Goal: Information Seeking & Learning: Find specific page/section

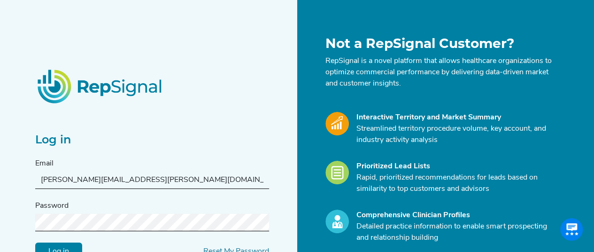
scroll to position [52, 0]
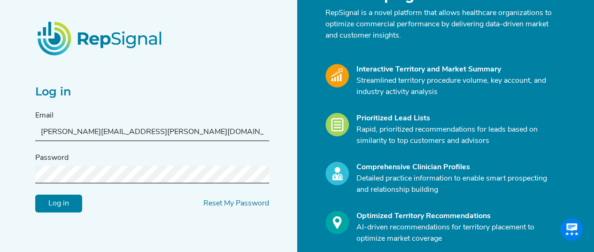
click at [72, 204] on input "Log in" at bounding box center [58, 203] width 47 height 18
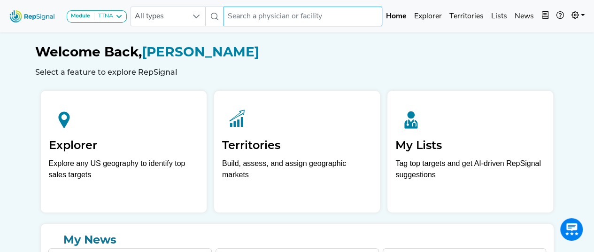
click at [237, 16] on input "text" at bounding box center [303, 17] width 159 height 20
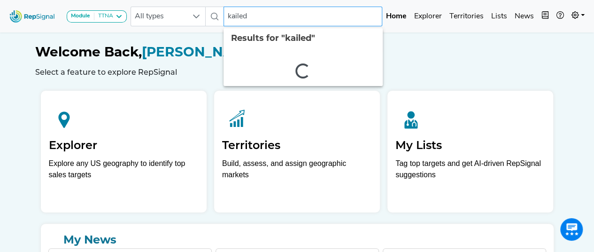
type input "kaileda"
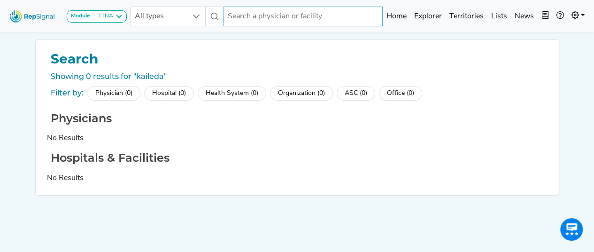
click at [237, 16] on input "text" at bounding box center [303, 17] width 159 height 20
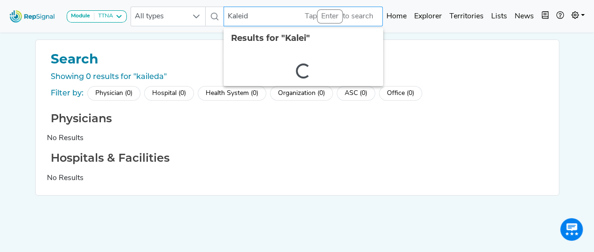
type input "Kaleida"
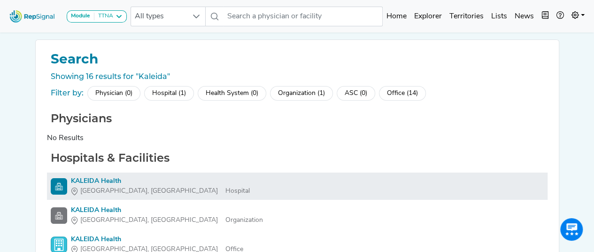
click at [94, 176] on div "KALEIDA Health" at bounding box center [160, 181] width 179 height 10
click at [99, 183] on div "KALEIDA Health" at bounding box center [160, 181] width 179 height 10
click at [60, 182] on img at bounding box center [59, 186] width 16 height 16
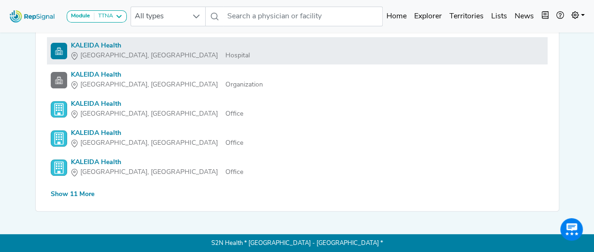
scroll to position [0, 0]
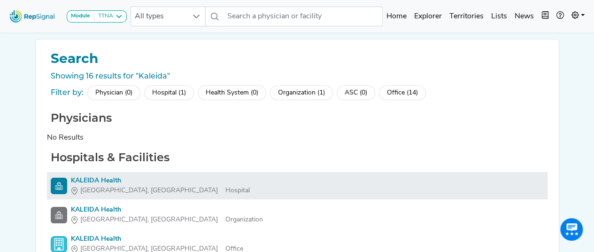
click at [109, 179] on div "KALEIDA Health" at bounding box center [160, 181] width 179 height 10
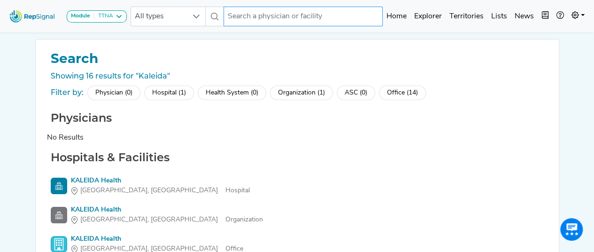
click at [314, 17] on input "text" at bounding box center [303, 17] width 159 height 20
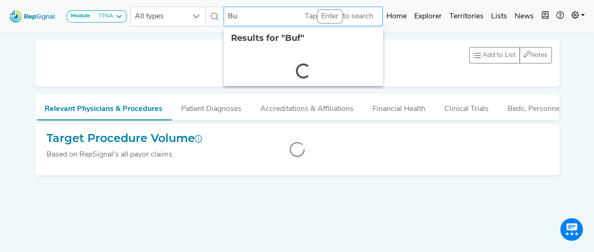
type input "B"
type input "[GEOGRAPHIC_DATA] [GEOGRAPHIC_DATA]"
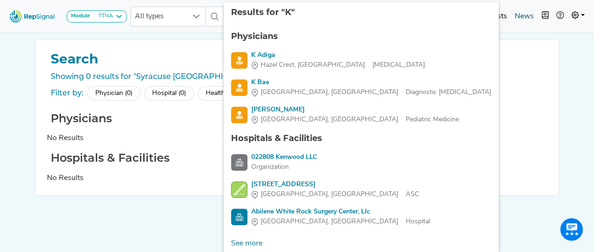
type input "K"
click at [521, 16] on link "News" at bounding box center [524, 16] width 27 height 19
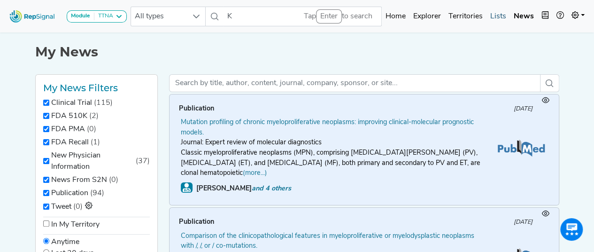
click at [497, 15] on link "Lists" at bounding box center [498, 16] width 23 height 19
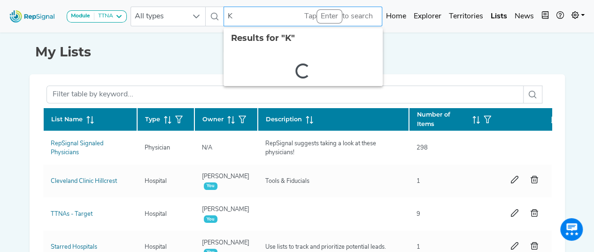
click at [259, 18] on input "K" at bounding box center [303, 17] width 159 height 20
type input "b"
type input "BUFFALO Niagra"
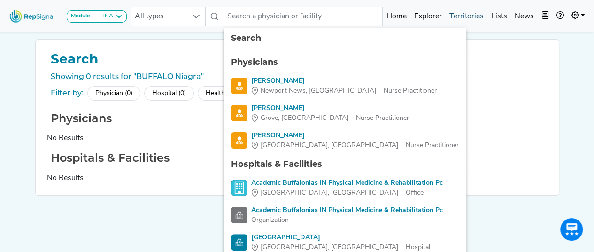
click at [467, 14] on link "Territories" at bounding box center [467, 16] width 42 height 19
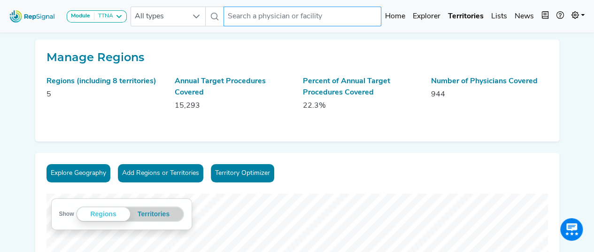
click at [276, 14] on input "text" at bounding box center [303, 17] width 158 height 20
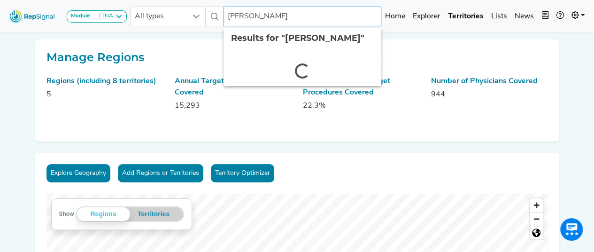
type input "niagra buffalo"
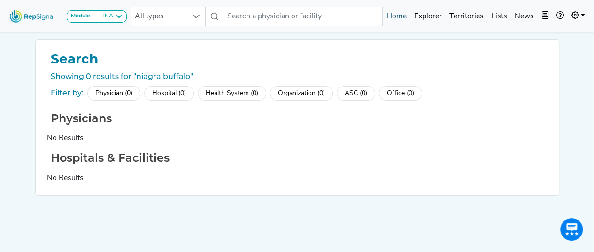
click at [394, 16] on link "Home" at bounding box center [397, 16] width 28 height 19
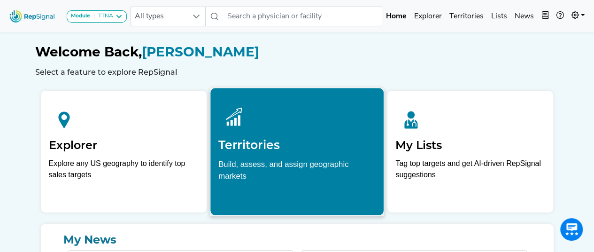
click at [270, 157] on div "Territories Build, assess, and assign geographic markets" at bounding box center [296, 141] width 173 height 107
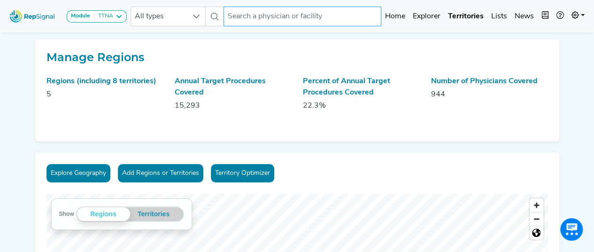
click at [243, 19] on input "text" at bounding box center [303, 17] width 158 height 20
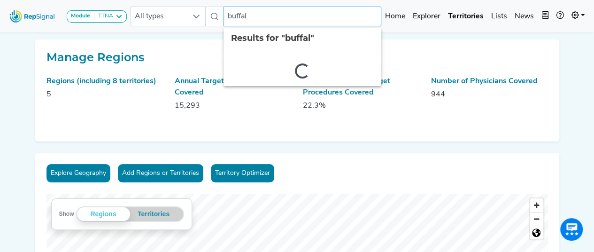
type input "buffalo"
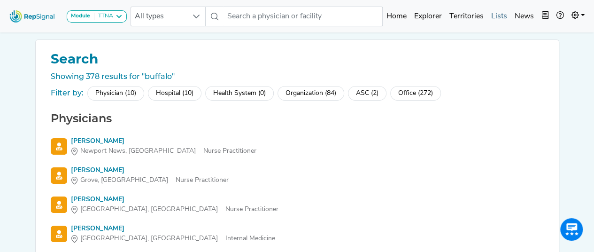
click at [501, 16] on link "Lists" at bounding box center [499, 16] width 23 height 19
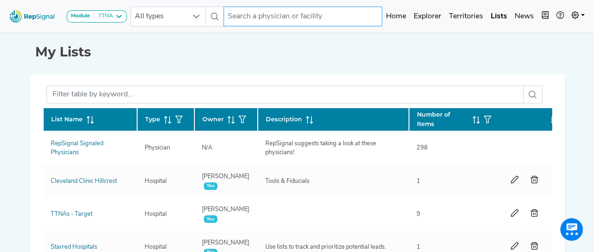
click at [286, 19] on input "text" at bounding box center [303, 17] width 159 height 20
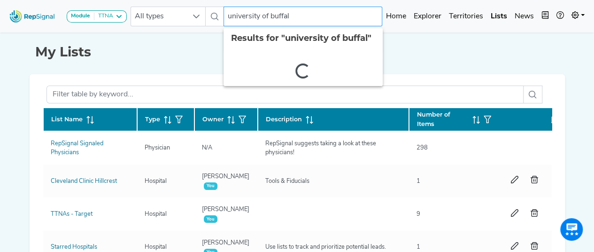
type input "[GEOGRAPHIC_DATA]"
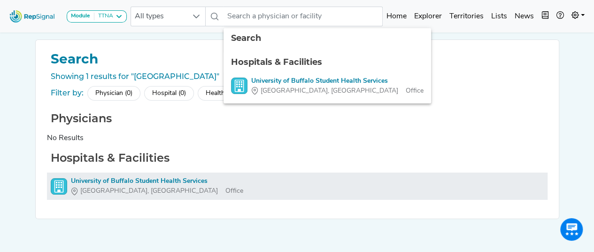
click at [152, 179] on div "University of Buffalo Student Health Services" at bounding box center [157, 181] width 172 height 10
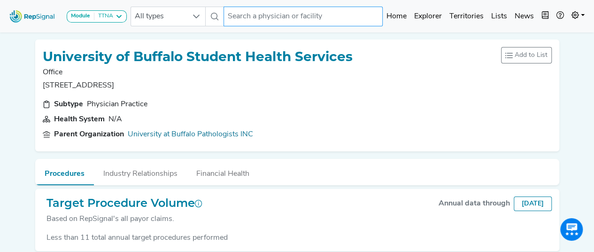
click at [273, 16] on input "text" at bounding box center [303, 17] width 159 height 20
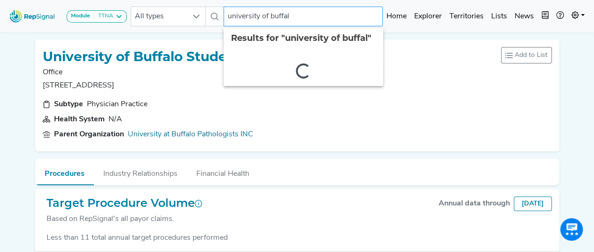
type input "[GEOGRAPHIC_DATA]"
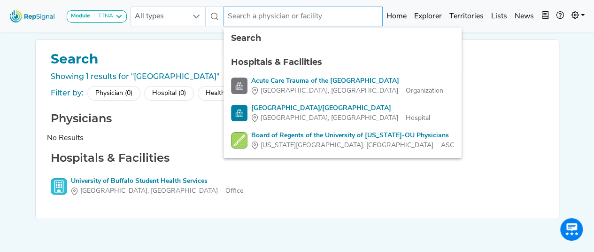
click at [272, 17] on input "text" at bounding box center [303, 17] width 159 height 20
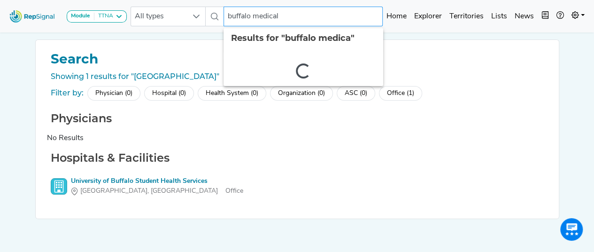
type input "buffalo medical"
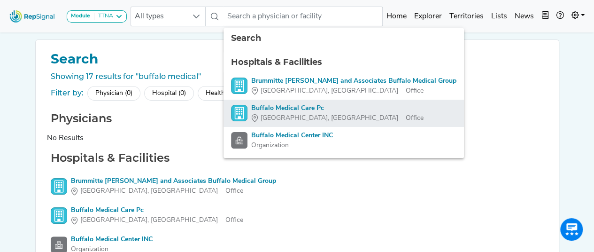
click at [297, 107] on div "Buffalo Medical Care Pc" at bounding box center [337, 108] width 172 height 10
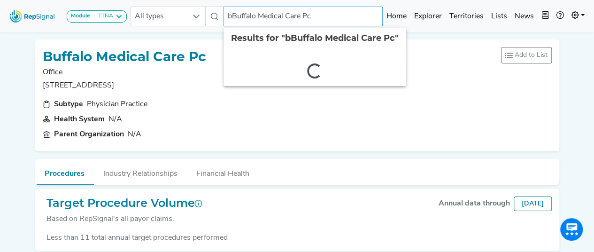
type input "Buffalo Medical Care Pc"
click at [318, 16] on input "Buffalo Medical Care Pc" at bounding box center [303, 17] width 159 height 20
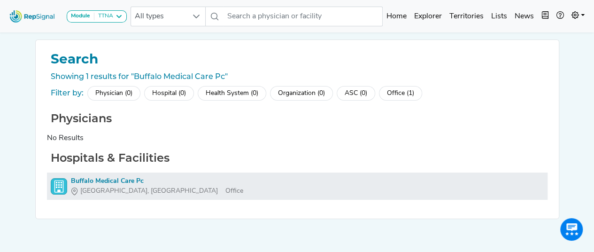
click at [103, 180] on div "Buffalo Medical Care Pc" at bounding box center [157, 181] width 172 height 10
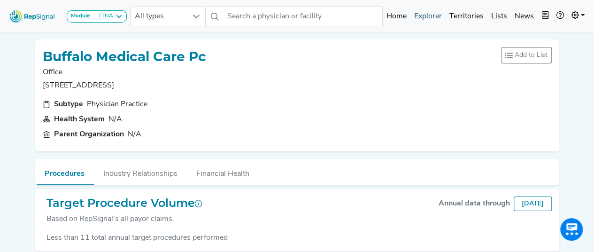
click at [428, 14] on link "Explorer" at bounding box center [428, 16] width 35 height 19
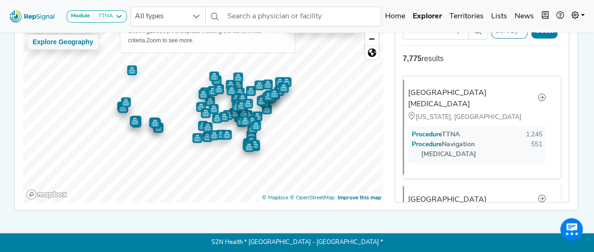
scroll to position [104, 0]
click at [476, 87] on div "[GEOGRAPHIC_DATA][MEDICAL_DATA]" at bounding box center [475, 98] width 126 height 23
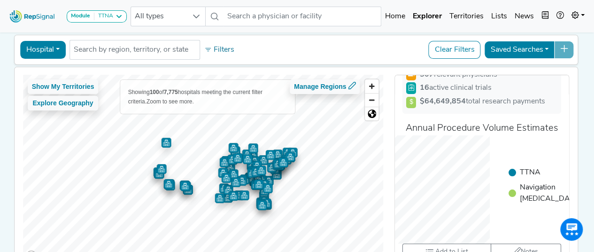
scroll to position [105, 0]
